Goal: Task Accomplishment & Management: Complete application form

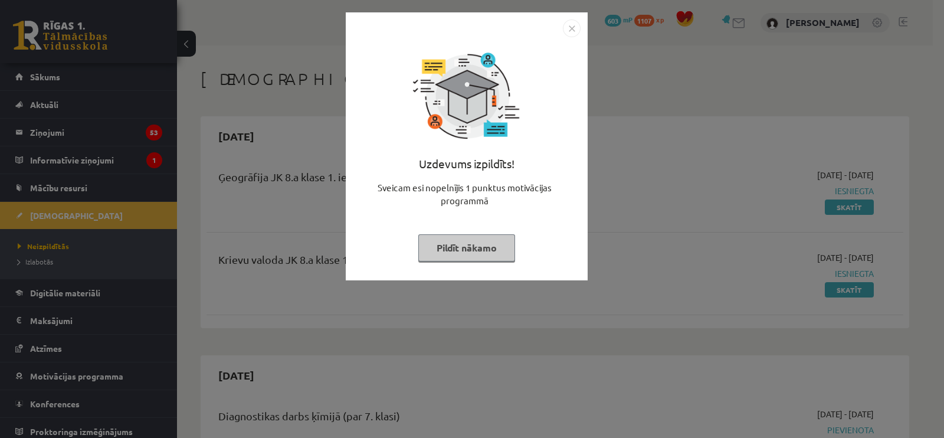
click at [460, 241] on button "Pildīt nākamo" at bounding box center [467, 247] width 97 height 27
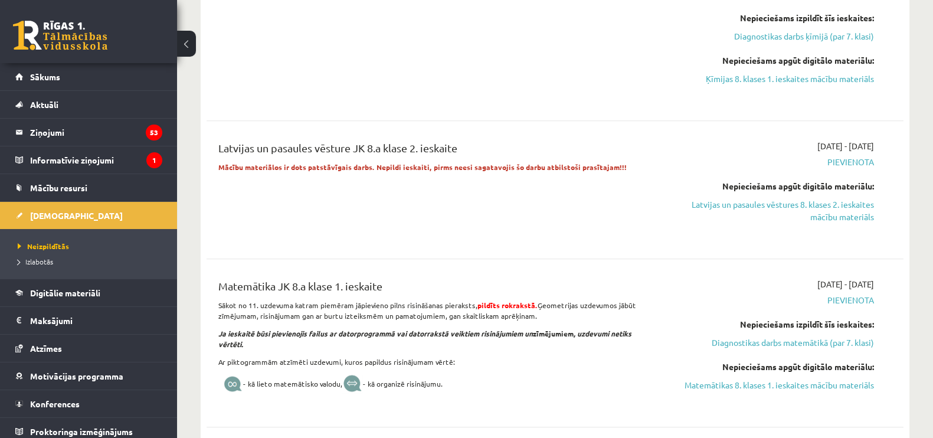
scroll to position [591, 0]
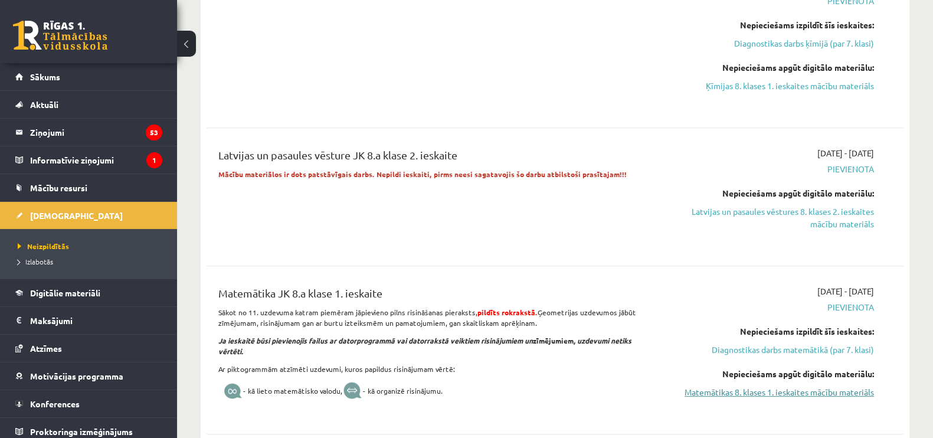
click at [750, 393] on link "Matemātikas 8. klases 1. ieskaites mācību materiāls" at bounding box center [771, 392] width 207 height 12
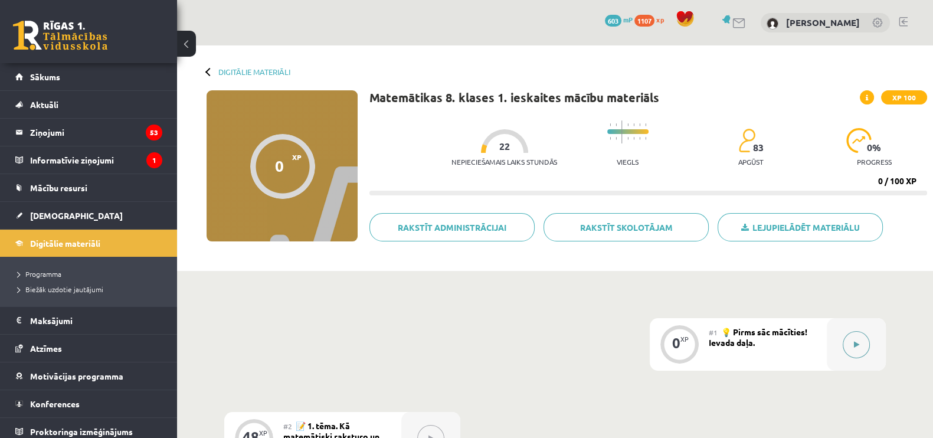
click at [829, 345] on div at bounding box center [856, 344] width 59 height 53
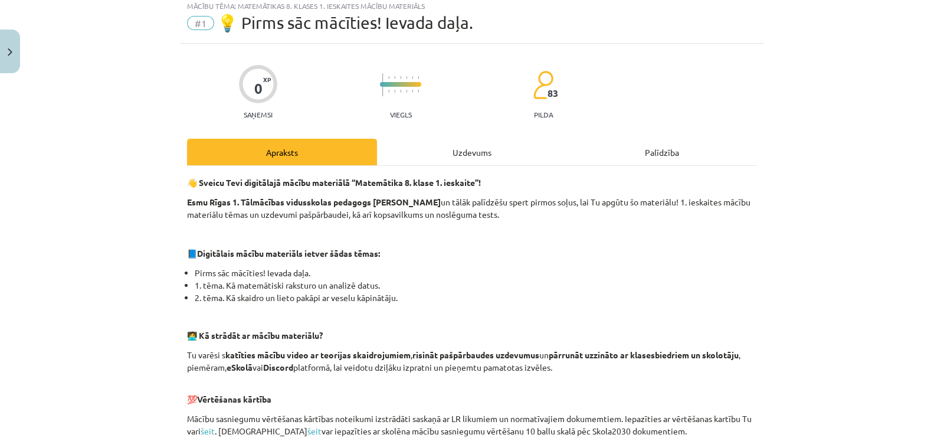
scroll to position [371, 0]
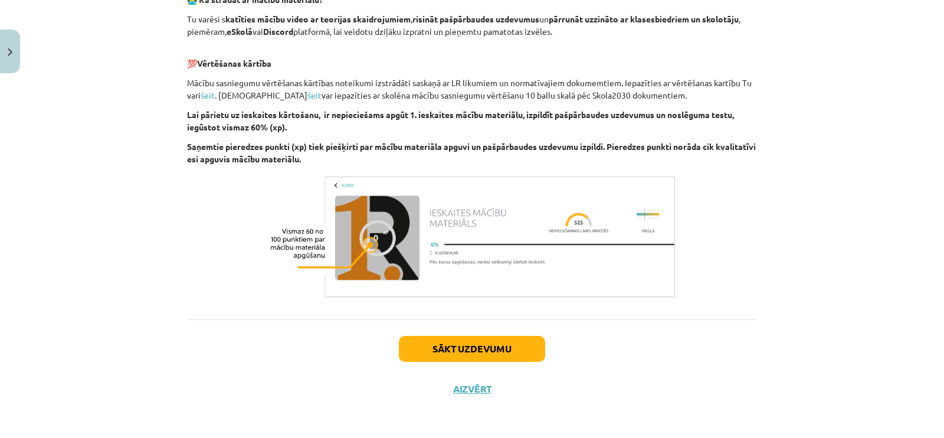
click at [487, 326] on div "Sākt uzdevumu Aizvērt" at bounding box center [472, 360] width 570 height 83
click at [499, 337] on button "Sākt uzdevumu" at bounding box center [472, 349] width 146 height 26
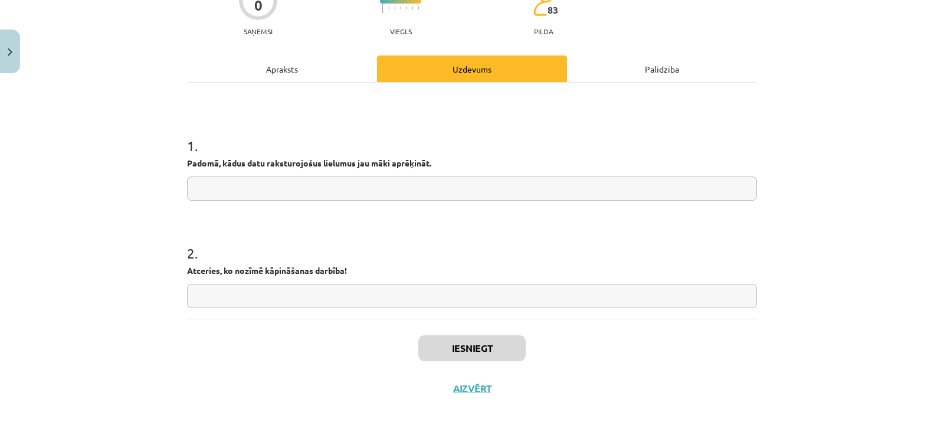
scroll to position [29, 0]
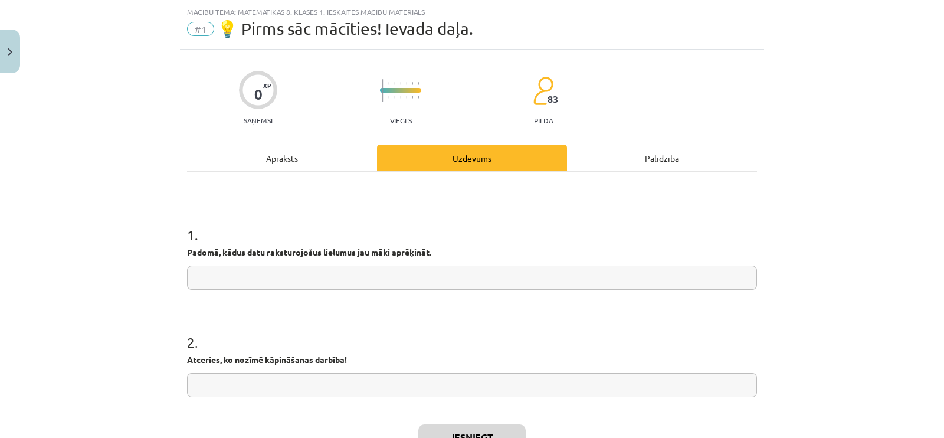
click at [468, 280] on input "text" at bounding box center [472, 278] width 570 height 24
type input "********"
click at [362, 383] on input "text" at bounding box center [472, 385] width 570 height 24
type input "**"
click at [443, 430] on button "Iesniegt" at bounding box center [472, 437] width 107 height 26
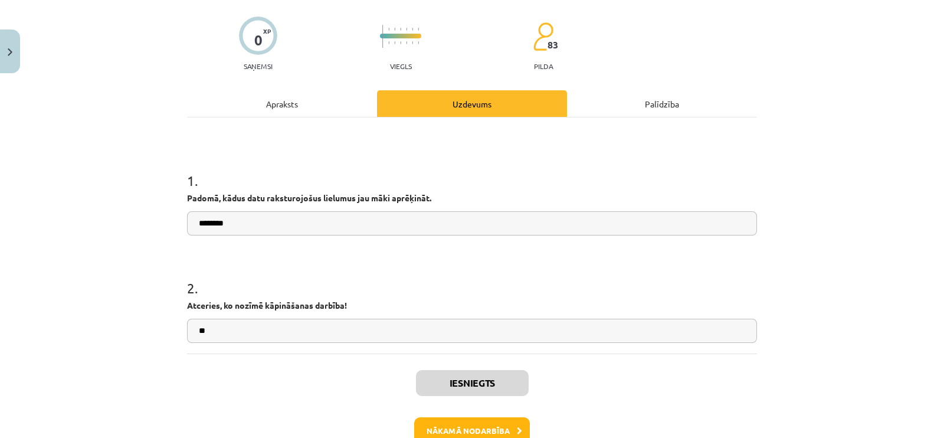
scroll to position [155, 0]
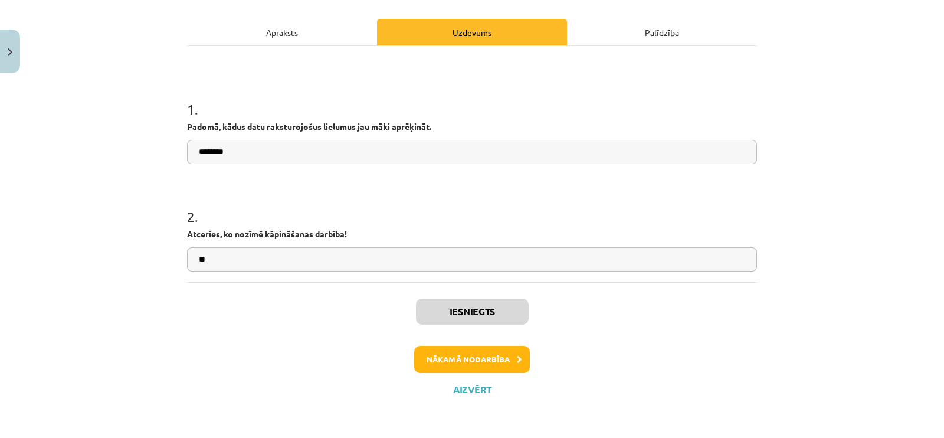
click at [480, 343] on div "Iesniegts Nākamā nodarbība Aizvērt" at bounding box center [472, 342] width 570 height 120
click at [480, 354] on button "Nākamā nodarbība" at bounding box center [472, 359] width 116 height 27
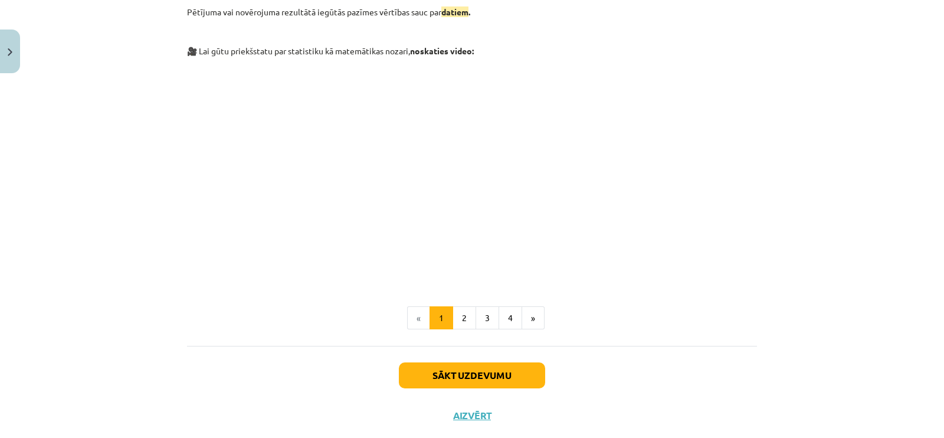
scroll to position [471, 0]
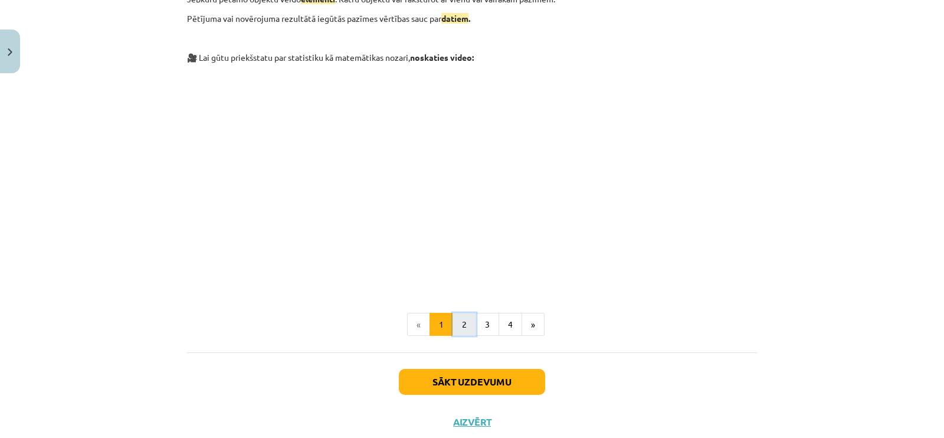
click at [469, 316] on button "2" at bounding box center [465, 325] width 24 height 24
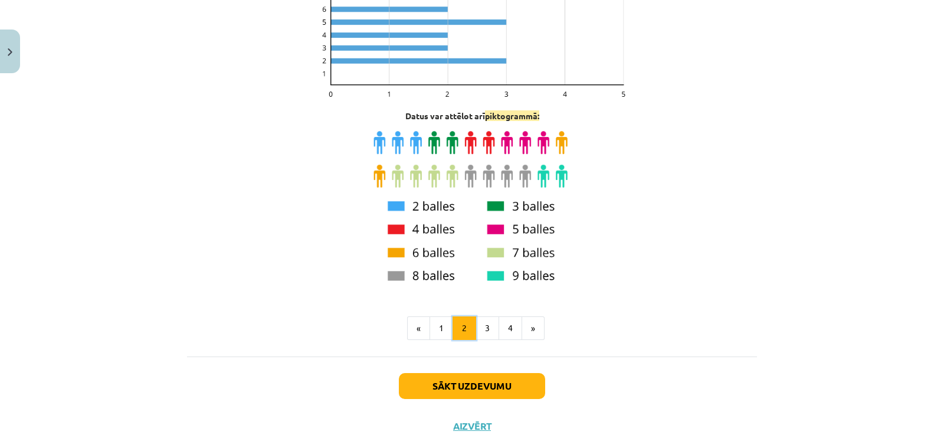
scroll to position [1402, 0]
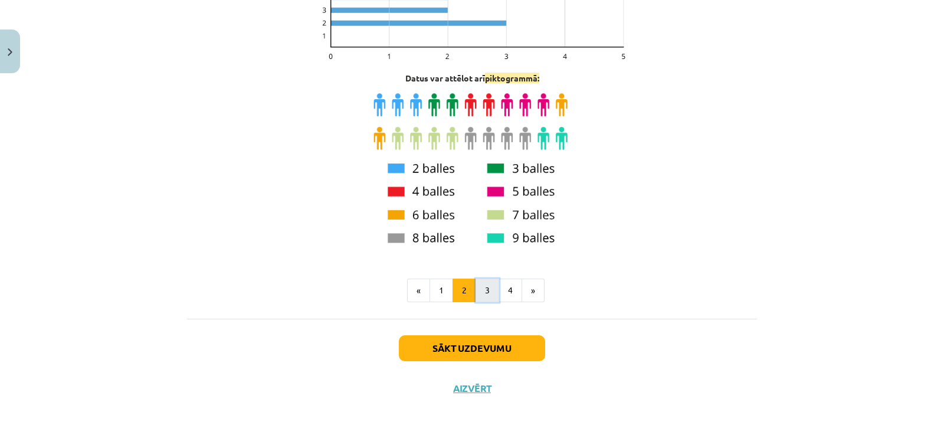
click at [476, 286] on button "3" at bounding box center [488, 291] width 24 height 24
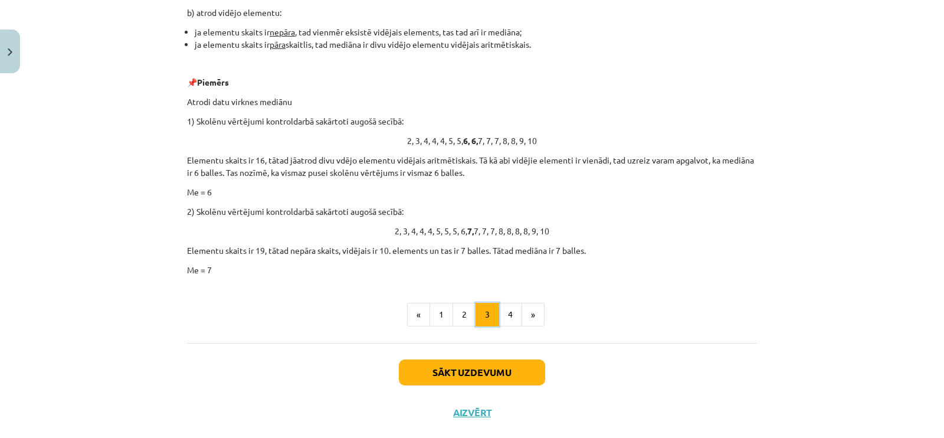
scroll to position [796, 0]
click at [508, 320] on button "4" at bounding box center [511, 314] width 24 height 24
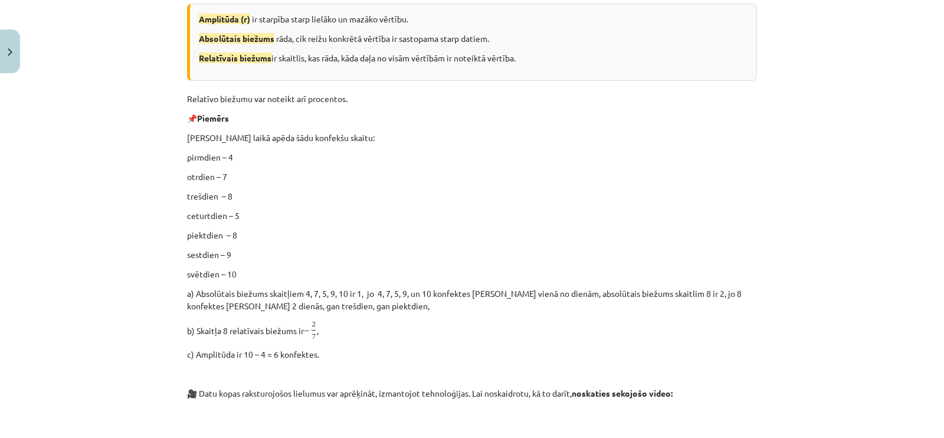
scroll to position [211, 0]
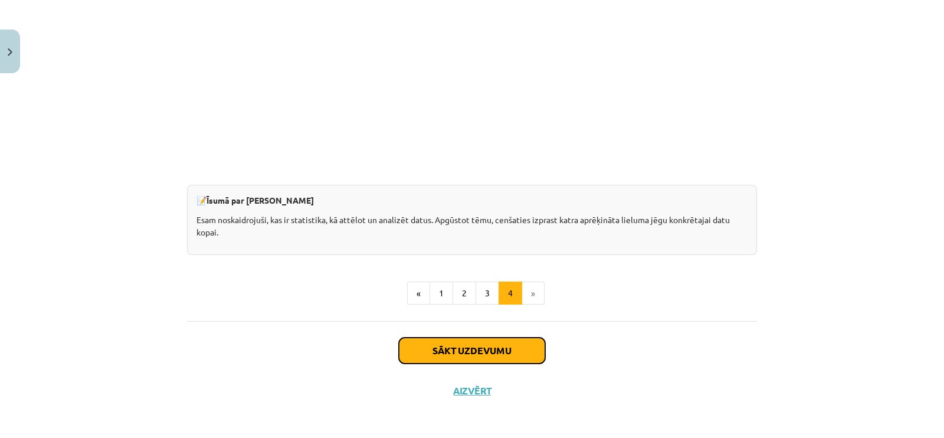
click at [491, 338] on button "Sākt uzdevumu" at bounding box center [472, 351] width 146 height 26
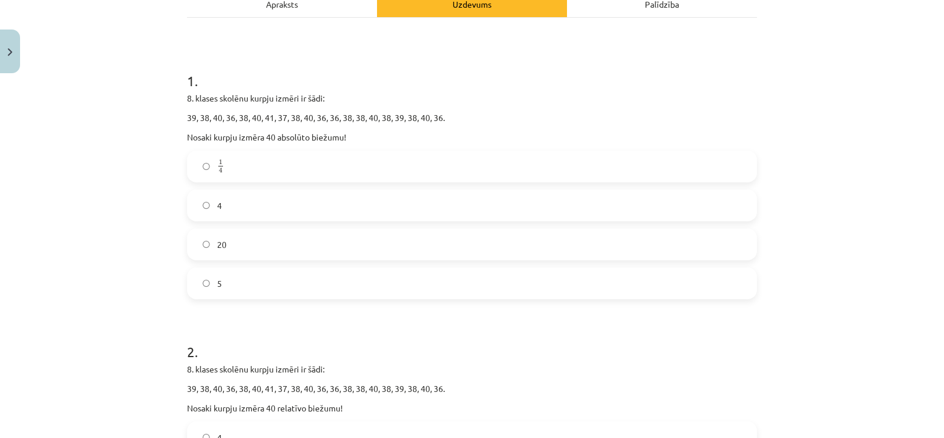
scroll to position [184, 0]
click at [364, 197] on label "4" at bounding box center [472, 204] width 568 height 30
click at [338, 283] on label "5" at bounding box center [472, 282] width 568 height 30
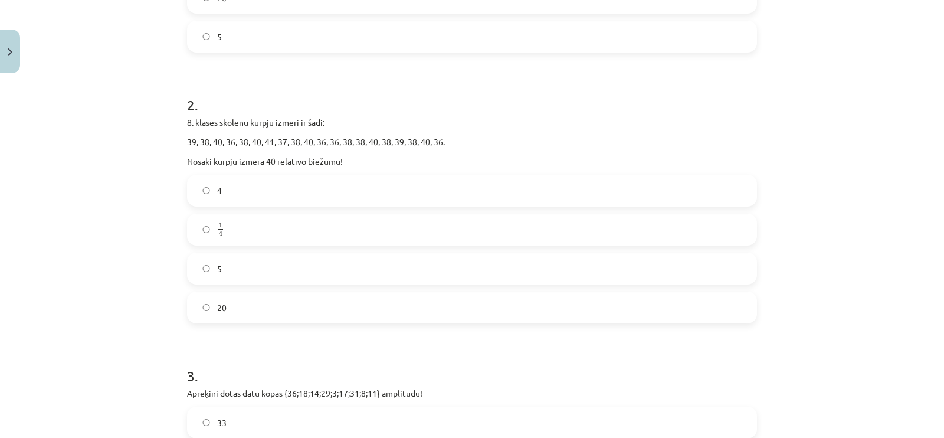
scroll to position [431, 0]
click at [341, 230] on label "1 4 1 4" at bounding box center [472, 229] width 568 height 30
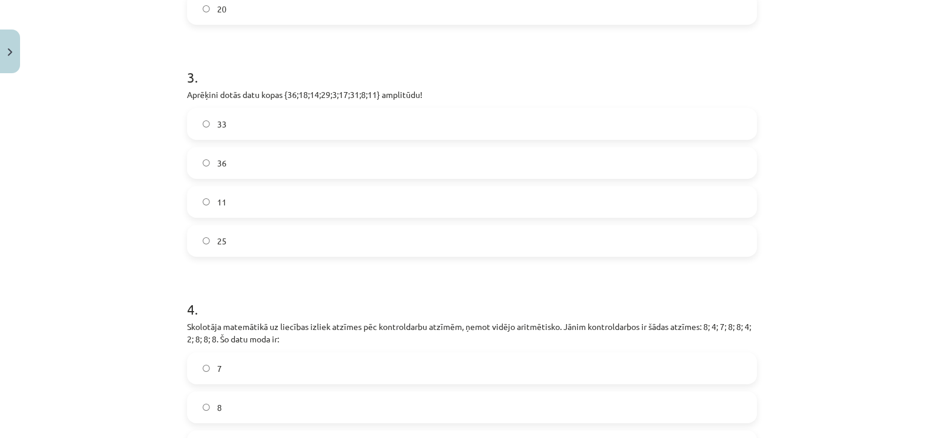
scroll to position [735, 0]
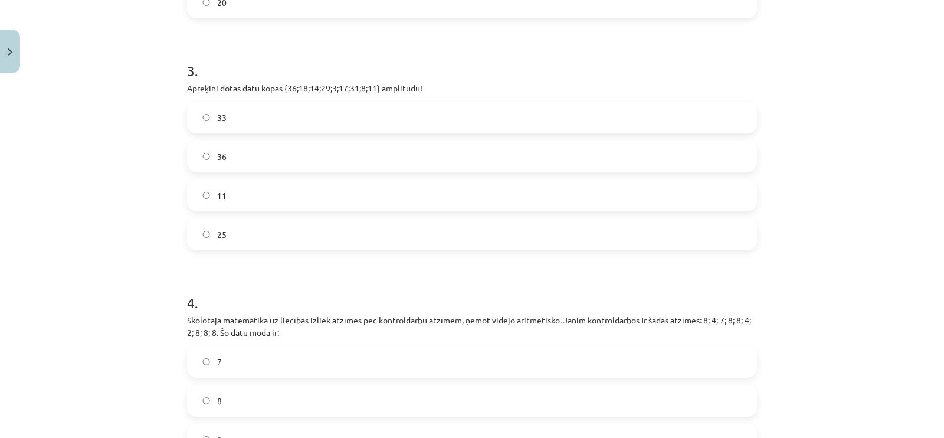
click at [273, 181] on label "11" at bounding box center [472, 196] width 568 height 30
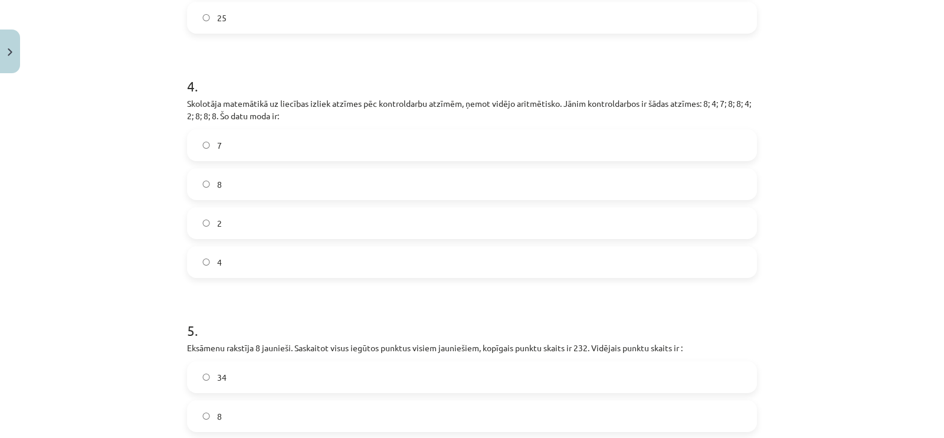
scroll to position [956, 0]
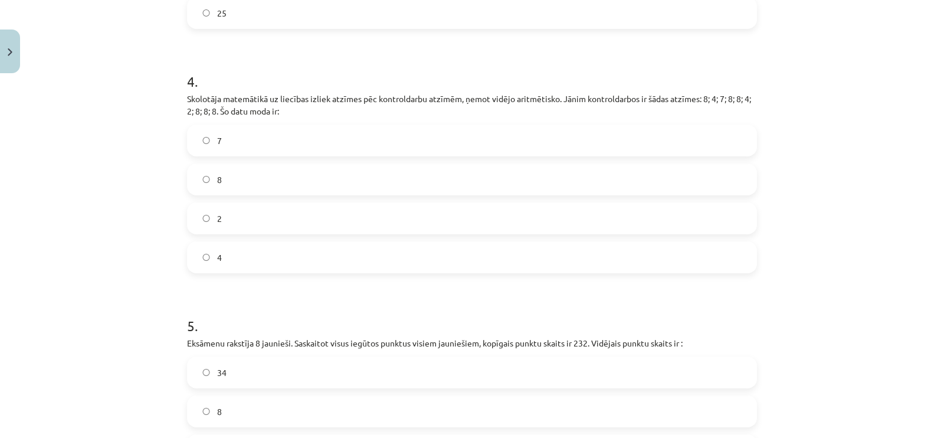
click at [263, 179] on label "8" at bounding box center [472, 180] width 568 height 30
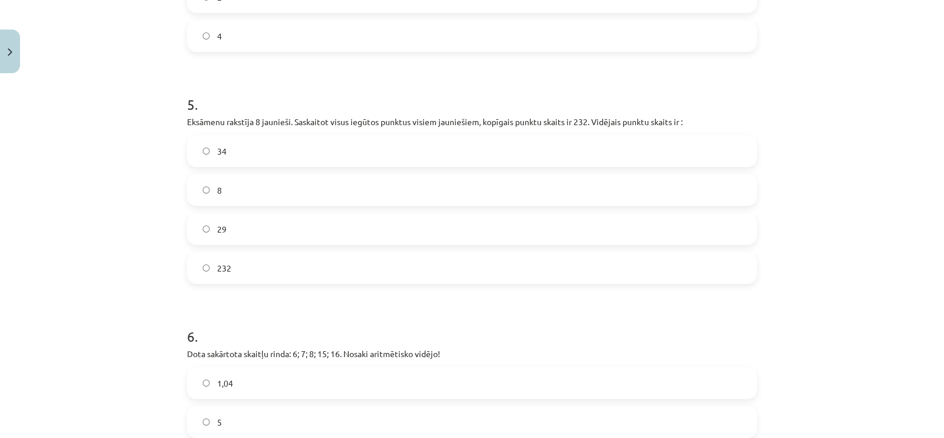
scroll to position [1251, 0]
